Goal: Task Accomplishment & Management: Manage account settings

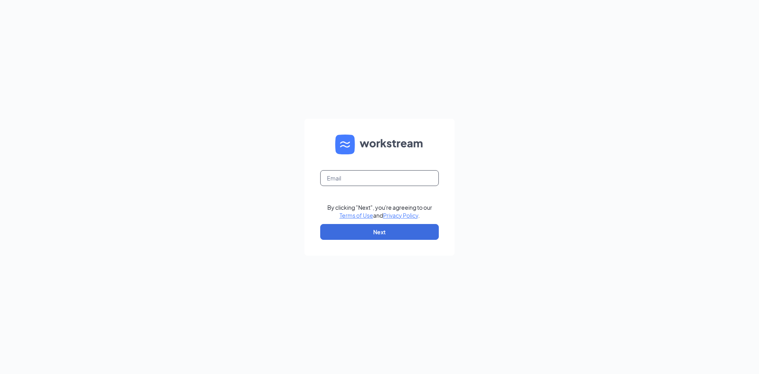
click at [387, 174] on input "text" at bounding box center [379, 178] width 119 height 16
type input "chelsea.twehues@lafonewc.net"
click at [379, 231] on button "Next" at bounding box center [379, 232] width 119 height 16
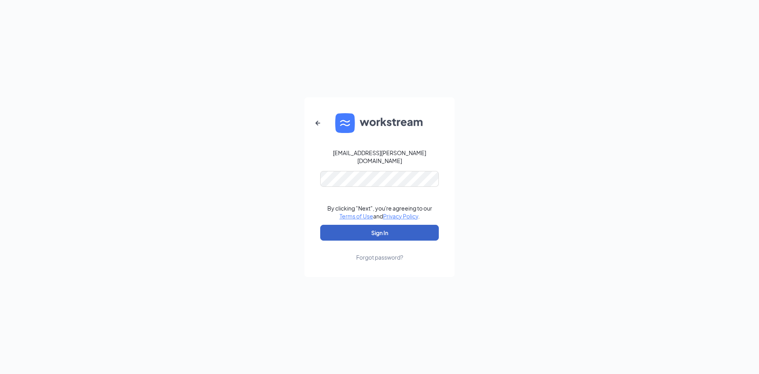
click at [387, 235] on button "Sign In" at bounding box center [379, 233] width 119 height 16
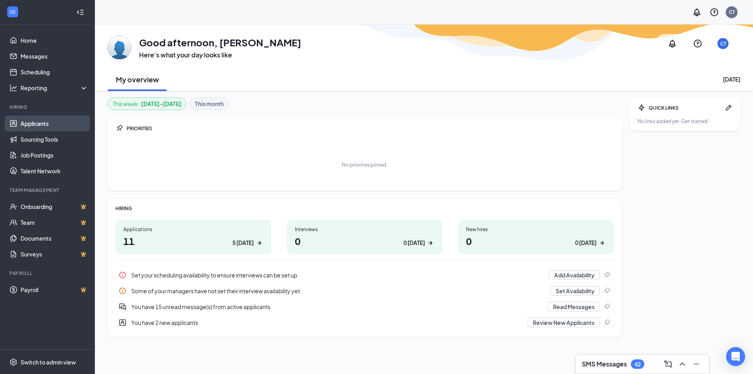
click at [54, 124] on link "Applicants" at bounding box center [55, 123] width 68 height 16
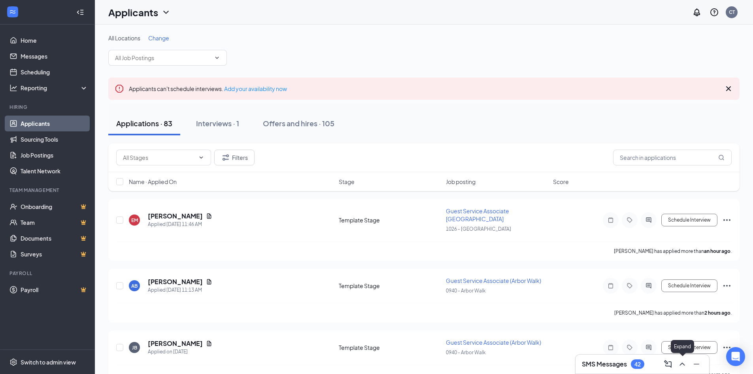
click at [682, 362] on icon "ChevronUp" at bounding box center [682, 363] width 9 height 9
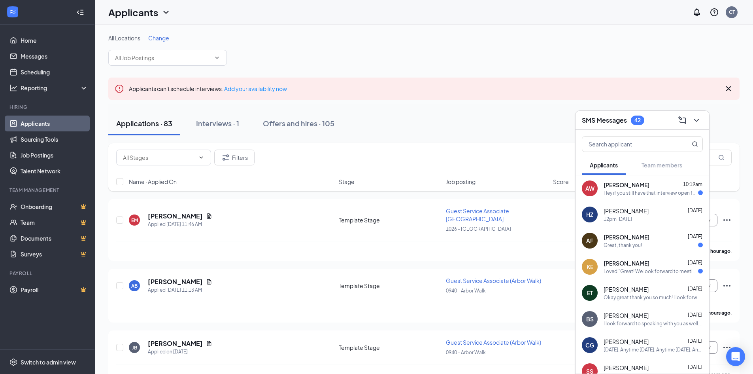
click at [639, 195] on div "Hey if you still have that interview open for [DATE] i can come [DATE] they cha…" at bounding box center [651, 192] width 95 height 7
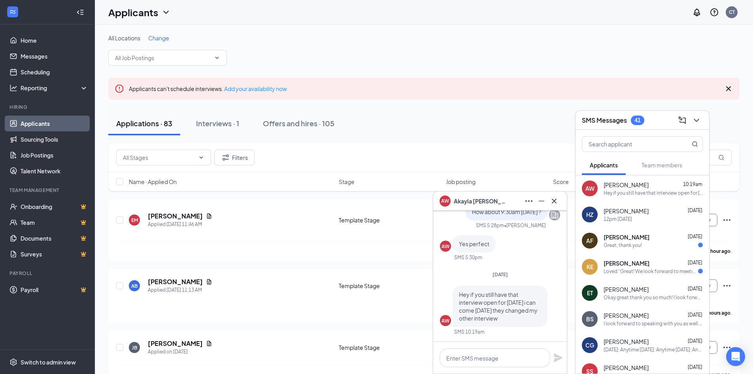
scroll to position [-40, 0]
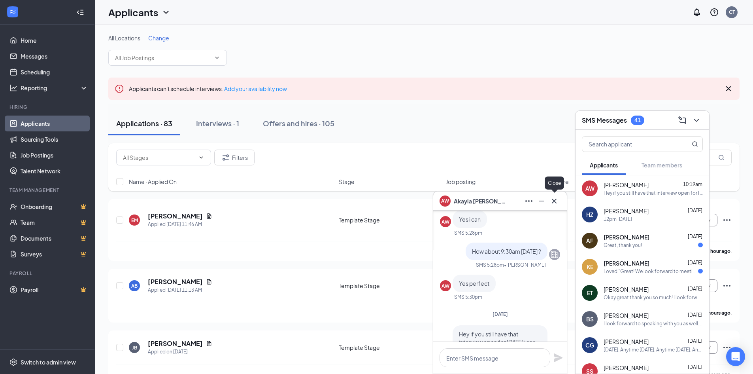
click at [558, 202] on icon "Cross" at bounding box center [554, 200] width 9 height 9
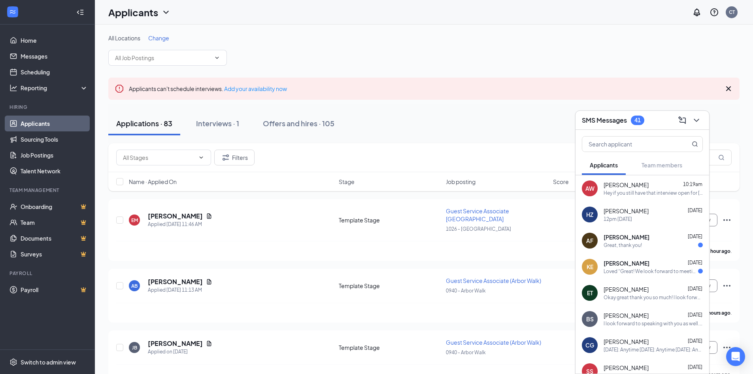
click at [626, 217] on div "12pm [DATE]" at bounding box center [618, 219] width 28 height 7
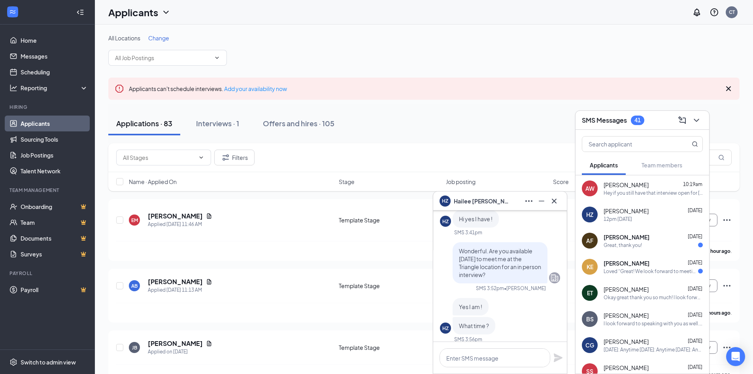
scroll to position [0, 0]
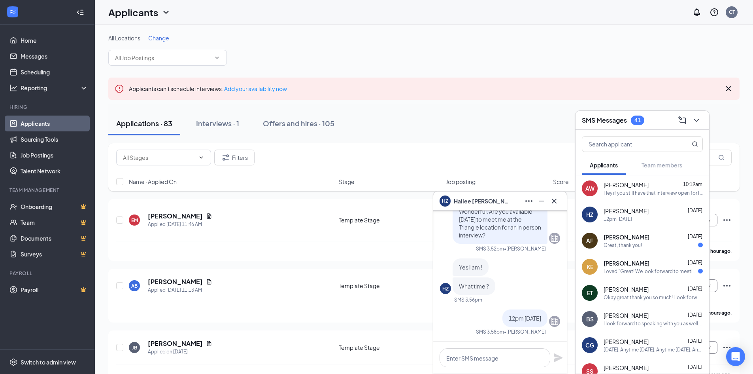
click at [619, 242] on div "Great, thank you!" at bounding box center [623, 245] width 38 height 7
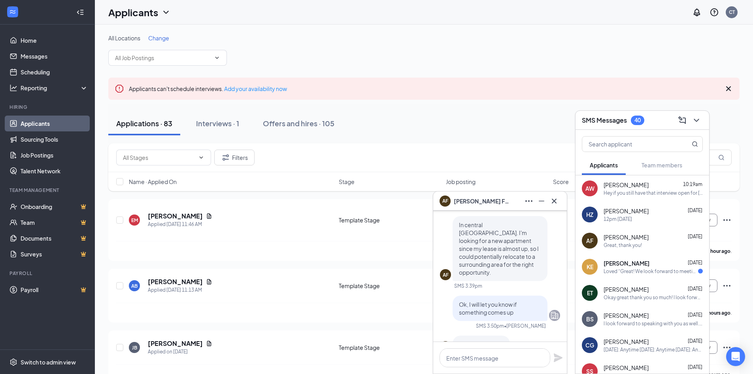
scroll to position [-40, 0]
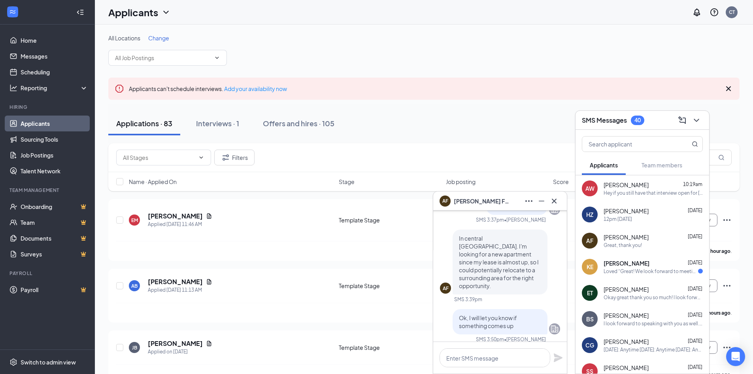
click at [621, 273] on div "Loved “Great! We look forward to meeting with you!”" at bounding box center [651, 271] width 95 height 7
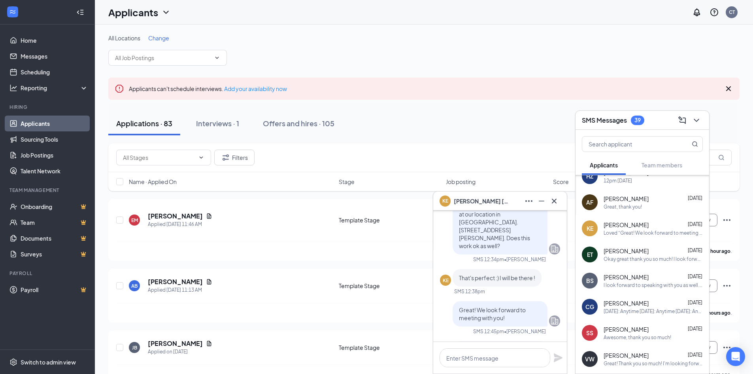
scroll to position [79, 0]
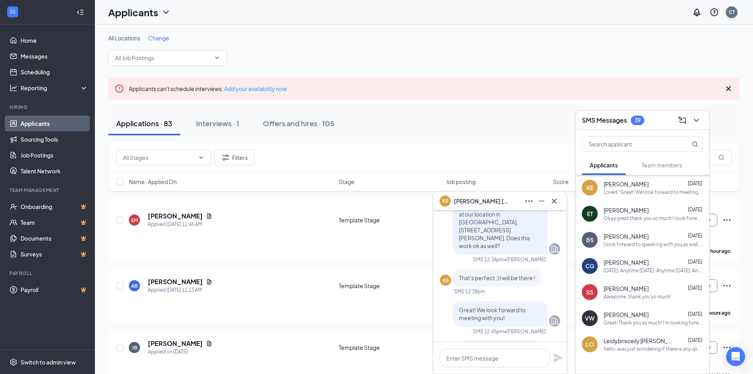
click at [619, 237] on span "[PERSON_NAME]" at bounding box center [626, 236] width 45 height 8
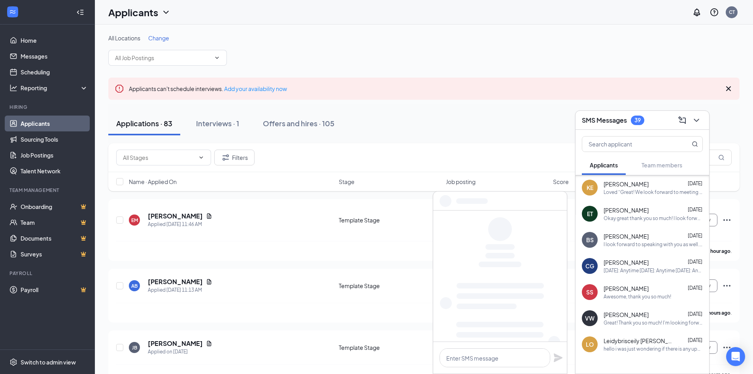
scroll to position [0, 0]
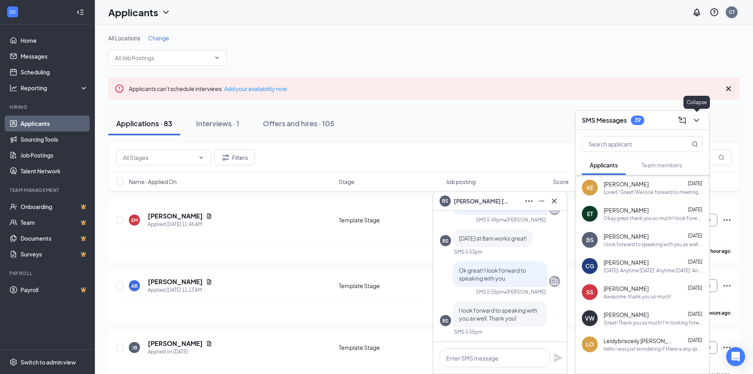
click at [693, 121] on icon "ChevronDown" at bounding box center [696, 119] width 9 height 9
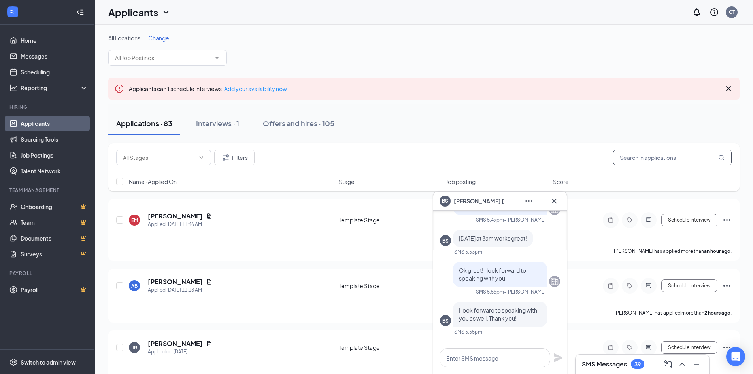
click at [666, 157] on input "text" at bounding box center [672, 158] width 119 height 16
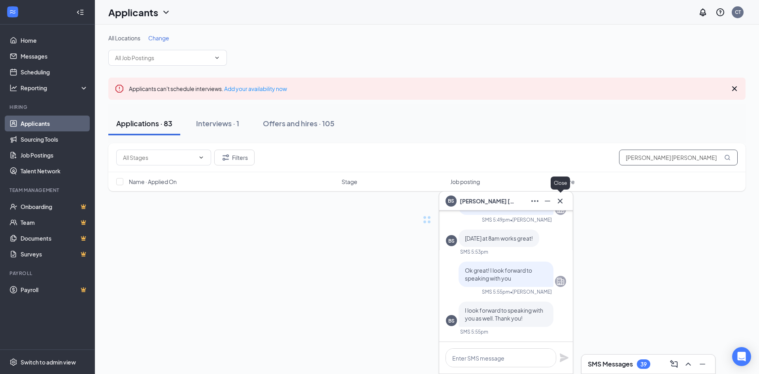
type input "[PERSON_NAME] [PERSON_NAME]"
click at [561, 201] on icon "Cross" at bounding box center [560, 200] width 5 height 5
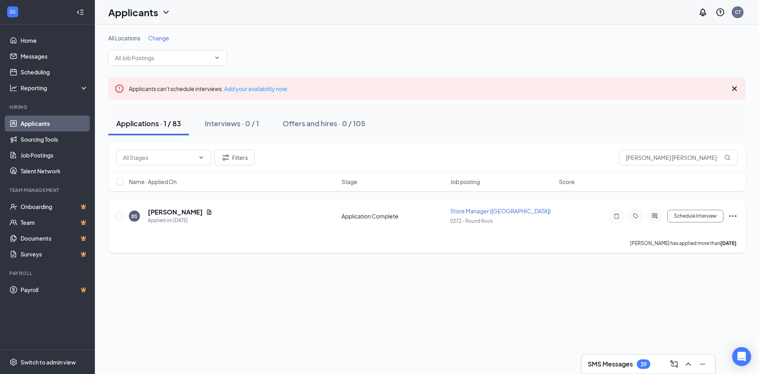
click at [207, 211] on icon "Document" at bounding box center [209, 211] width 4 height 5
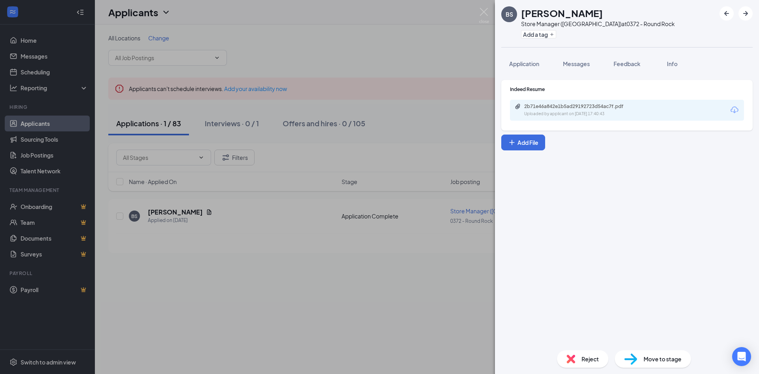
click at [735, 111] on icon "Download" at bounding box center [735, 109] width 8 height 7
click at [490, 12] on div "BS [PERSON_NAME] Store Manager (Round Rock) at 0372 - Round Rock Add a tag Appl…" at bounding box center [379, 187] width 759 height 374
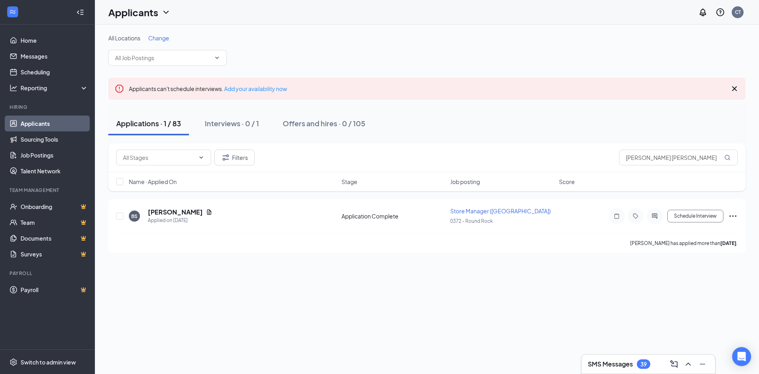
click at [488, 11] on div "Applicants CT" at bounding box center [427, 12] width 664 height 25
click at [48, 124] on link "Applicants" at bounding box center [55, 123] width 68 height 16
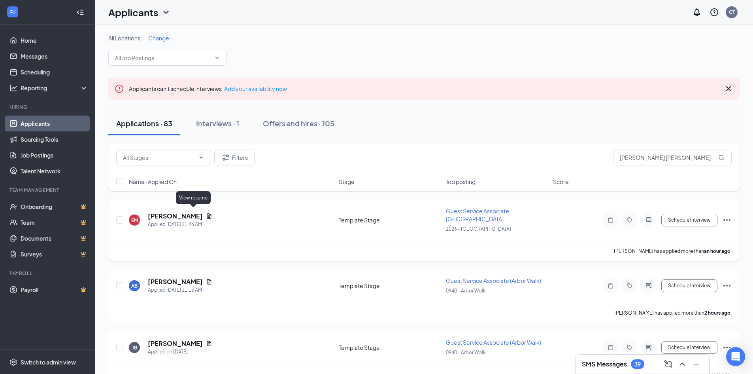
click at [206, 214] on icon "Document" at bounding box center [209, 216] width 6 height 6
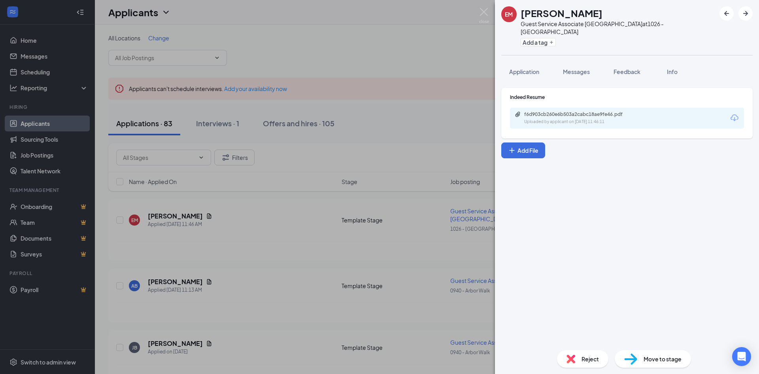
click at [735, 114] on icon "Download" at bounding box center [735, 117] width 8 height 7
click at [483, 15] on img at bounding box center [484, 15] width 10 height 15
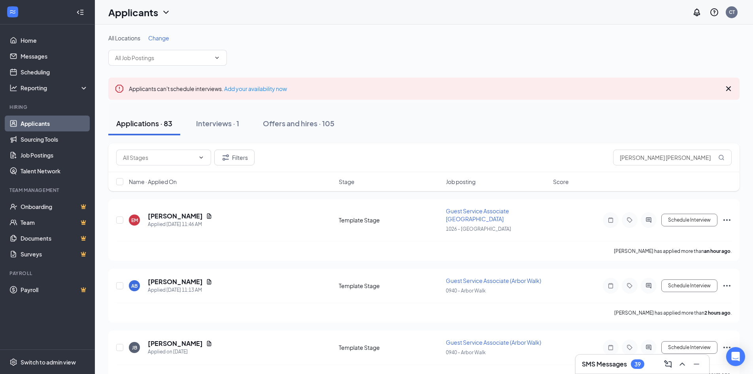
click at [33, 129] on link "Applicants" at bounding box center [55, 123] width 68 height 16
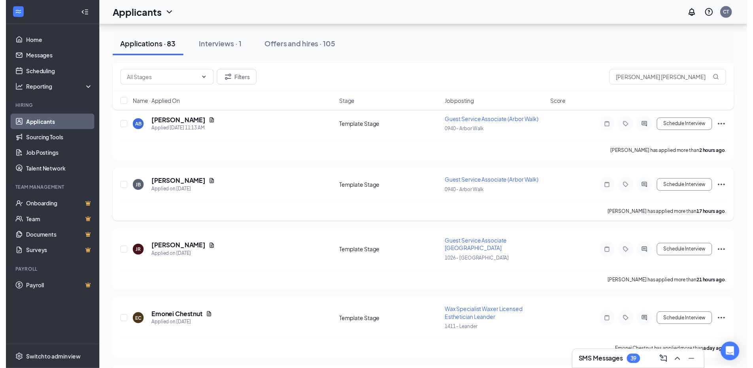
scroll to position [198, 0]
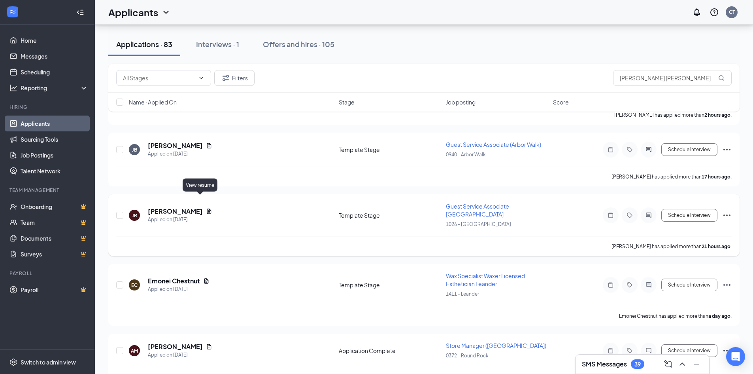
click at [206, 208] on icon "Document" at bounding box center [209, 211] width 6 height 6
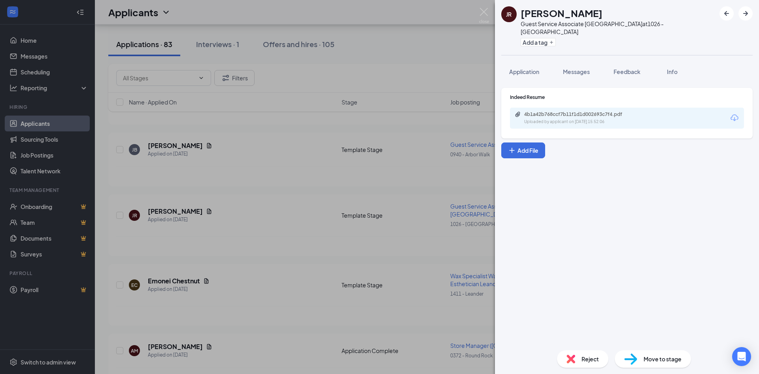
click at [733, 113] on icon "Download" at bounding box center [734, 117] width 9 height 9
click at [479, 14] on img at bounding box center [484, 15] width 10 height 15
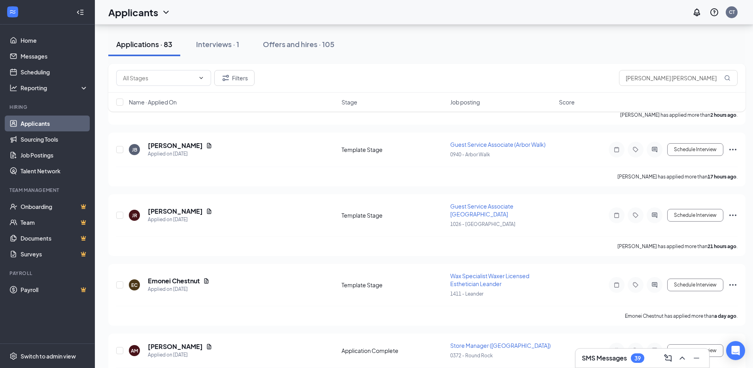
click at [488, 13] on div "Applicants CT" at bounding box center [424, 12] width 659 height 25
click at [731, 15] on div "CT" at bounding box center [732, 12] width 16 height 16
click at [735, 15] on div "CT" at bounding box center [732, 12] width 12 height 12
click at [661, 125] on div "Log out" at bounding box center [698, 129] width 85 height 8
